Goal: Information Seeking & Learning: Find specific fact

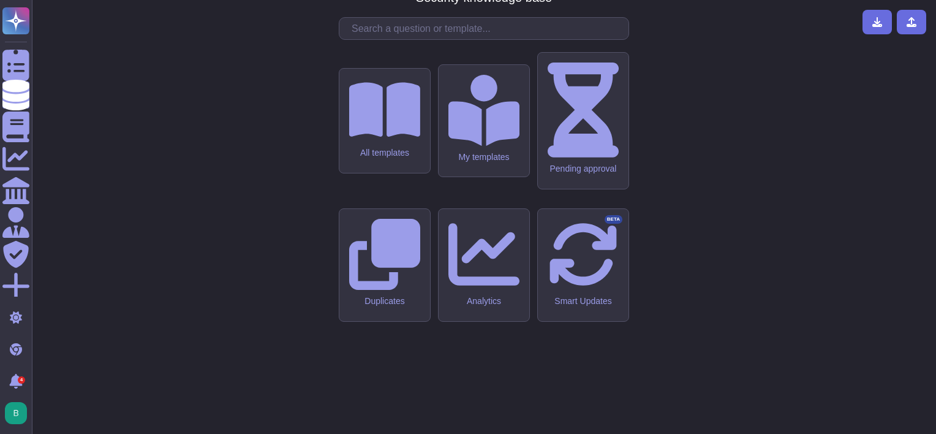
click at [580, 39] on input "text" at bounding box center [486, 28] width 283 height 21
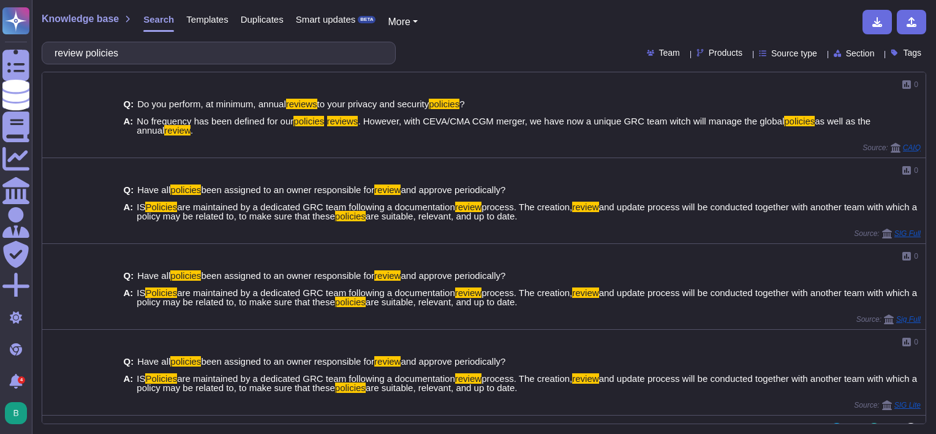
type input "review policies"
